Goal: Information Seeking & Learning: Learn about a topic

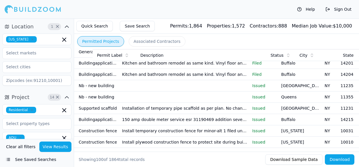
scroll to position [37, 0]
click at [121, 103] on td at bounding box center [185, 97] width 130 height 11
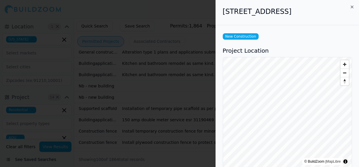
scroll to position [0, 0]
click at [353, 5] on icon "button" at bounding box center [352, 7] width 5 height 5
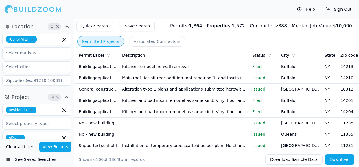
click at [316, 84] on td "Buffalo" at bounding box center [300, 77] width 43 height 11
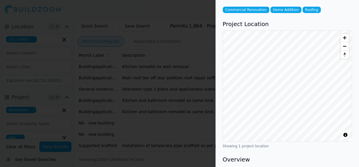
scroll to position [46, 0]
click at [335, 155] on h3 "Overview" at bounding box center [287, 159] width 129 height 8
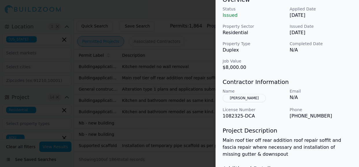
scroll to position [205, 0]
click at [309, 112] on p "[PHONE_NUMBER]" at bounding box center [321, 115] width 62 height 7
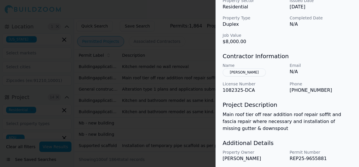
scroll to position [231, 0]
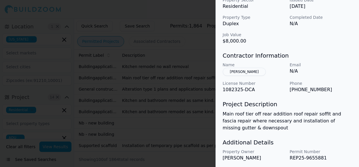
click at [306, 86] on p "[PHONE_NUMBER]" at bounding box center [321, 89] width 62 height 7
click at [307, 86] on p "[PHONE_NUMBER]" at bounding box center [321, 89] width 62 height 7
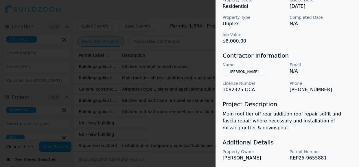
click at [348, 138] on h3 "Additional Details" at bounding box center [287, 142] width 129 height 8
click at [300, 154] on p "REP25-9655881" at bounding box center [321, 157] width 62 height 7
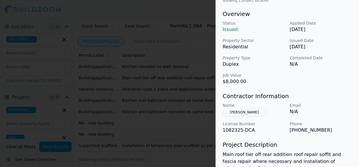
scroll to position [188, 0]
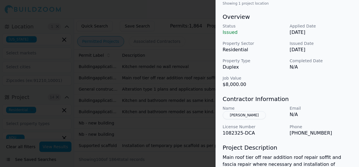
click at [198, 66] on div at bounding box center [179, 83] width 359 height 167
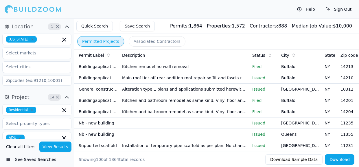
click at [209, 83] on td "Main roof tier off rear addition roof repair soffit and fascia repair where nec…" at bounding box center [185, 77] width 130 height 11
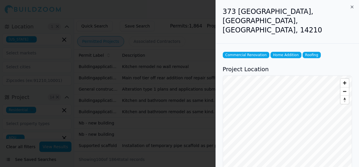
click at [334, 65] on h3 "Project Location" at bounding box center [287, 69] width 129 height 8
click at [286, 23] on div "373 [GEOGRAPHIC_DATA], [GEOGRAPHIC_DATA], [GEOGRAPHIC_DATA], 14210" at bounding box center [287, 22] width 143 height 44
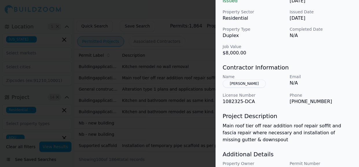
scroll to position [231, 0]
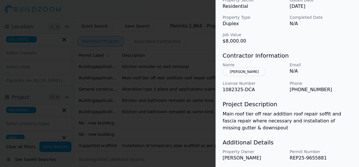
click at [21, 130] on div at bounding box center [179, 83] width 359 height 167
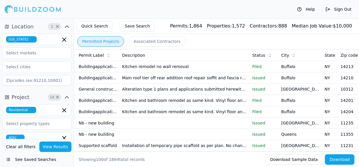
click at [312, 70] on td "Buffalo" at bounding box center [300, 66] width 43 height 11
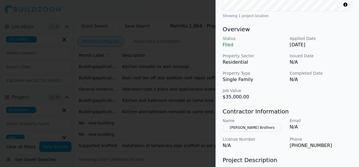
scroll to position [157, 0]
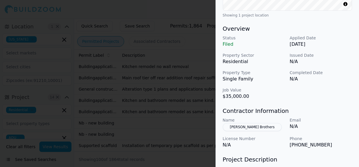
click at [141, 143] on div at bounding box center [179, 83] width 359 height 167
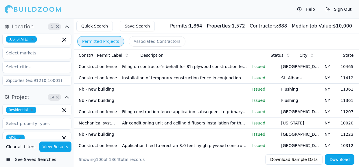
scroll to position [182, 0]
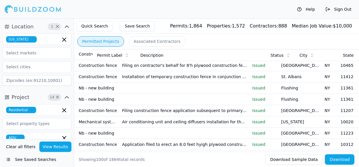
click at [312, 60] on td "[GEOGRAPHIC_DATA]" at bounding box center [300, 54] width 43 height 11
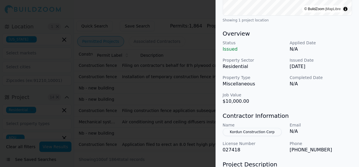
scroll to position [151, 0]
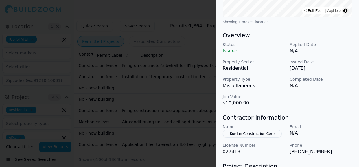
click at [134, 70] on div at bounding box center [179, 83] width 359 height 167
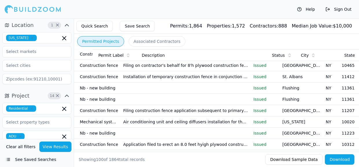
scroll to position [0, 0]
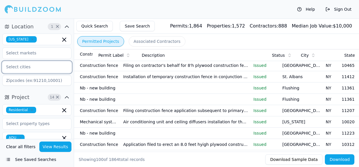
click at [17, 69] on input "text" at bounding box center [33, 67] width 61 height 10
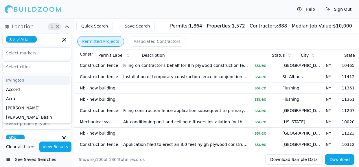
click at [93, 39] on button "Permitted Projects" at bounding box center [100, 41] width 47 height 10
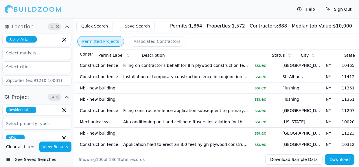
click at [106, 44] on button "Permitted Projects" at bounding box center [100, 41] width 47 height 10
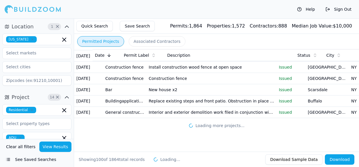
scroll to position [1102, 0]
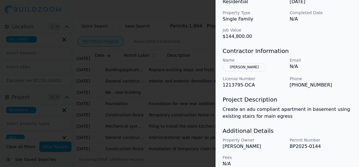
scroll to position [224, 0]
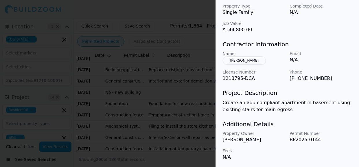
click at [330, 122] on h3 "Additional Details" at bounding box center [287, 124] width 129 height 8
click at [197, 114] on div at bounding box center [179, 83] width 359 height 167
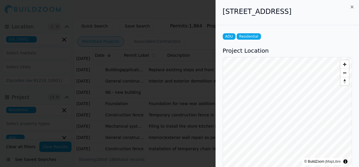
click at [65, 99] on div at bounding box center [179, 83] width 359 height 167
click at [67, 103] on div at bounding box center [179, 83] width 359 height 167
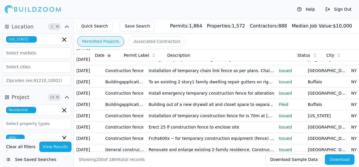
scroll to position [1401, 0]
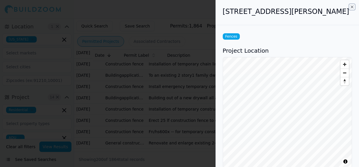
click at [350, 6] on icon "button" at bounding box center [352, 7] width 5 height 5
click at [352, 8] on h2 "[STREET_ADDRESS][PERSON_NAME]" at bounding box center [287, 11] width 129 height 9
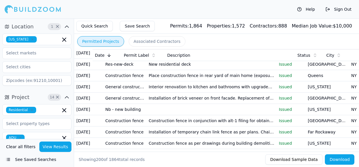
scroll to position [1663, 0]
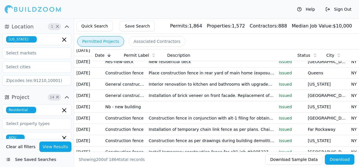
click at [72, 145] on div "Clear all filters View Results See Saved Searches" at bounding box center [37, 153] width 74 height 28
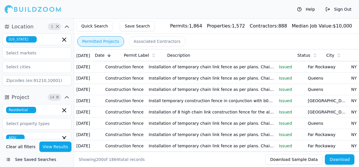
scroll to position [1793, 0]
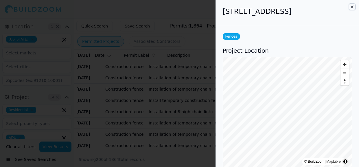
click at [352, 7] on icon "button" at bounding box center [352, 7] width 2 height 2
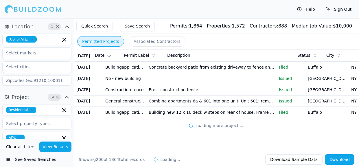
scroll to position [2534, 0]
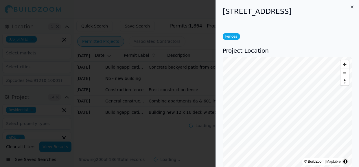
click at [338, 48] on h3 "Project Location" at bounding box center [287, 51] width 129 height 8
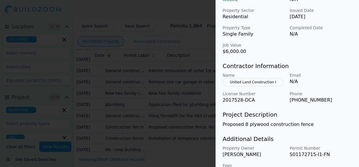
scroll to position [217, 0]
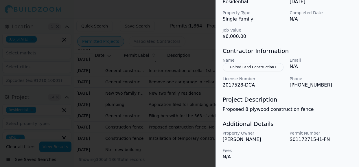
click at [180, 108] on div at bounding box center [179, 83] width 359 height 167
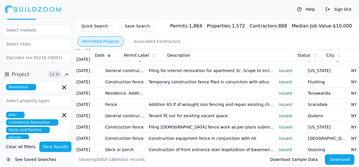
scroll to position [2626, 0]
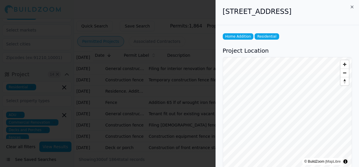
click at [335, 38] on div "Home Addition Residential" at bounding box center [287, 36] width 129 height 6
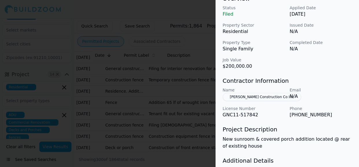
scroll to position [186, 0]
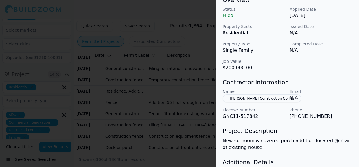
click at [43, 105] on div at bounding box center [179, 83] width 359 height 167
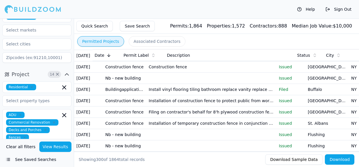
scroll to position [0, 0]
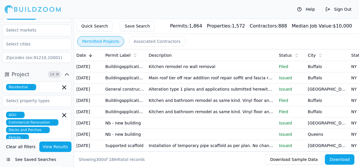
click at [110, 58] on span "Permit Label" at bounding box center [117, 55] width 25 height 6
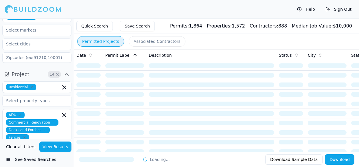
click at [140, 41] on button "Associated Contractors" at bounding box center [157, 41] width 57 height 10
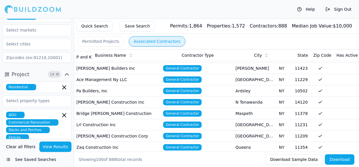
scroll to position [538, 0]
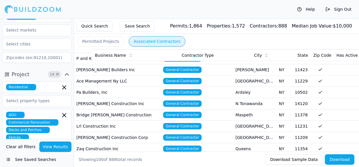
click at [300, 90] on td "10502" at bounding box center [303, 92] width 23 height 11
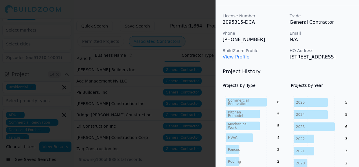
scroll to position [0, 0]
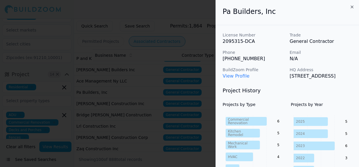
click at [244, 125] on tspan "Renovation" at bounding box center [238, 123] width 20 height 4
click at [332, 120] on div "2025 2024 2023 2022 2021 2020 5 5 6 3 3 2" at bounding box center [321, 150] width 61 height 78
click at [12, 109] on div at bounding box center [179, 83] width 359 height 167
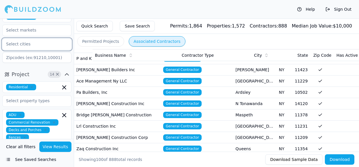
click at [18, 46] on input "text" at bounding box center [33, 44] width 61 height 10
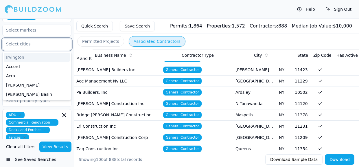
click at [13, 59] on div "Irvington" at bounding box center [37, 57] width 66 height 9
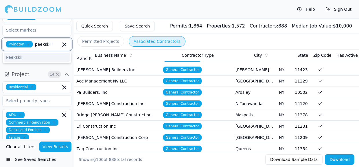
type input "peekskill"
click at [18, 56] on div "Peekskill" at bounding box center [37, 57] width 66 height 9
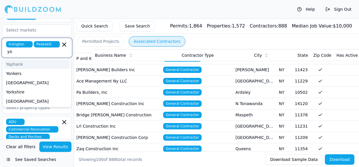
type input "yor"
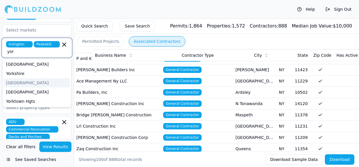
click at [17, 78] on div "[GEOGRAPHIC_DATA]" at bounding box center [37, 82] width 66 height 9
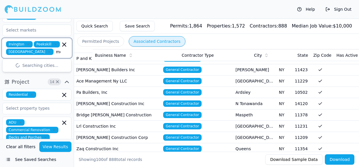
type input "mohe"
click at [16, 64] on div "[GEOGRAPHIC_DATA]" at bounding box center [37, 64] width 66 height 9
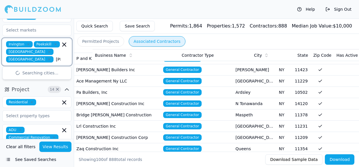
type input "[PERSON_NAME]"
click at [32, 74] on div "[PERSON_NAME]" at bounding box center [37, 72] width 66 height 9
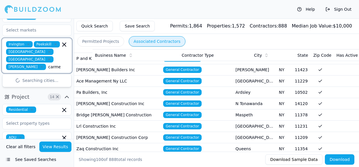
type input "carmel"
click at [19, 79] on div "Carmel" at bounding box center [37, 79] width 66 height 9
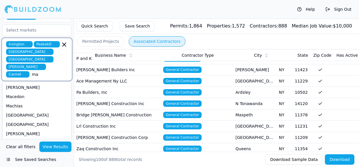
scroll to position [0, 3]
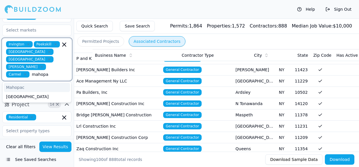
type input "mahopac"
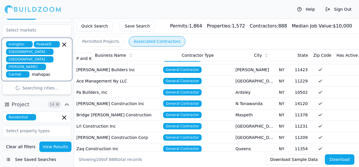
scroll to position [0, 14]
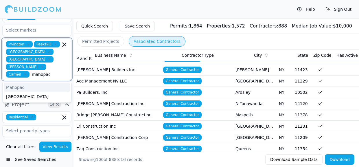
click at [24, 83] on div "Mahopac" at bounding box center [37, 87] width 66 height 9
type input "ossining"
click at [30, 88] on div "Ossining" at bounding box center [37, 87] width 66 height 9
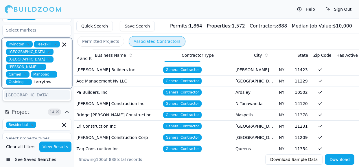
type input "tarrytown"
click at [26, 90] on div "[GEOGRAPHIC_DATA]" at bounding box center [37, 94] width 66 height 9
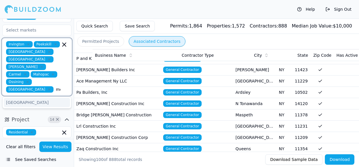
type input "mount kisco"
click at [21, 98] on div "[GEOGRAPHIC_DATA]" at bounding box center [37, 102] width 66 height 9
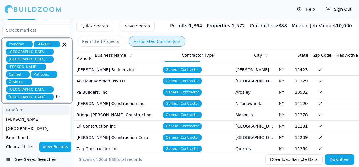
type input "b"
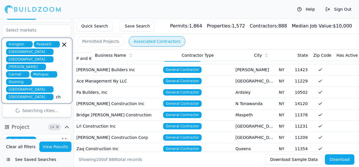
type input "chapagua"
